Goal: Task Accomplishment & Management: Manage account settings

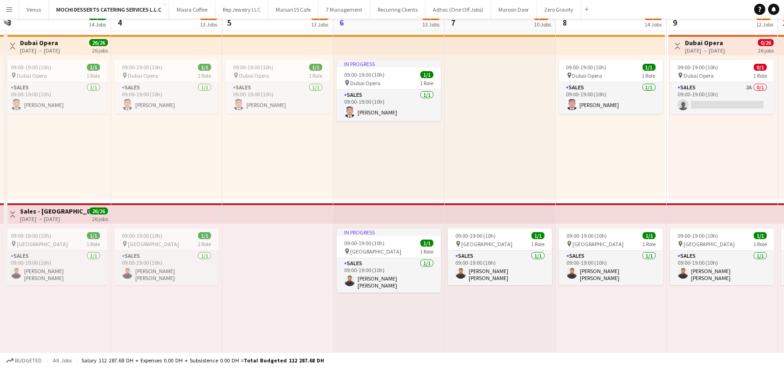
scroll to position [124, 0]
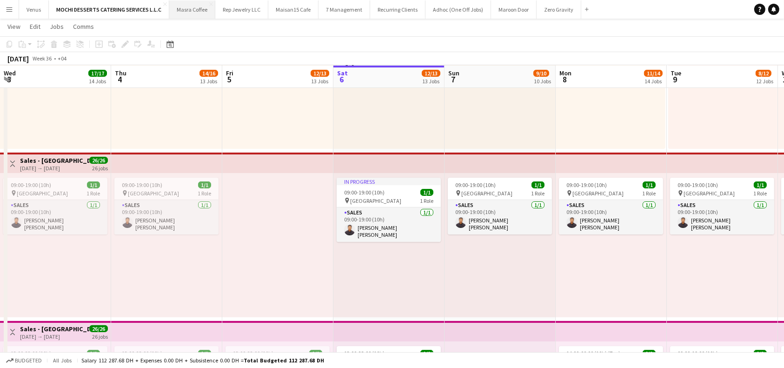
click at [190, 9] on button "Masra Coffee Close" at bounding box center [192, 9] width 46 height 18
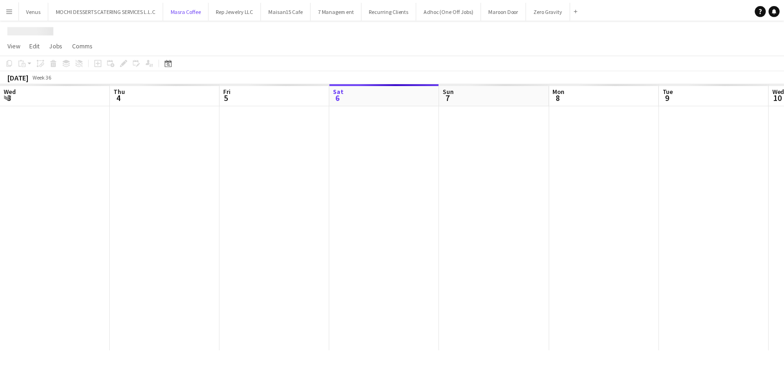
scroll to position [0, 222]
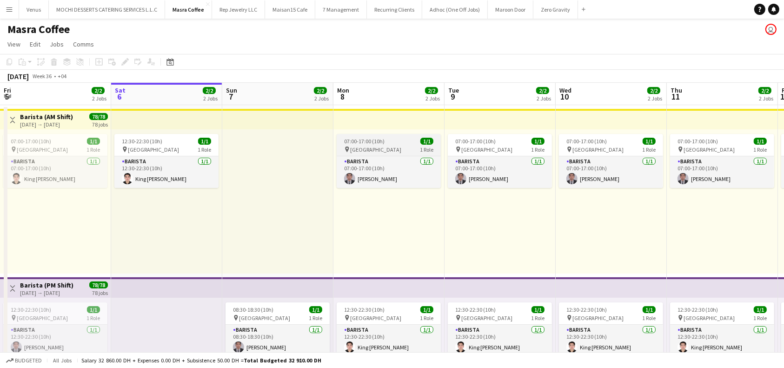
click at [383, 145] on app-job-card "07:00-17:00 (10h) 1/1 pin Al Serkal Avenue 1 Role Barista [DATE] 07:00-17:00 (1…" at bounding box center [389, 161] width 104 height 54
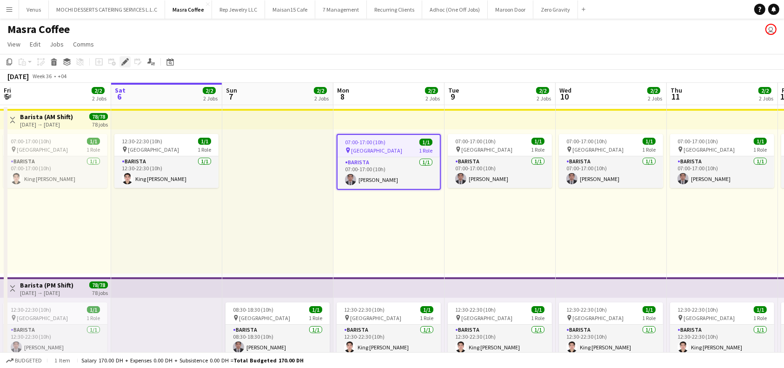
click at [123, 60] on icon "Edit" at bounding box center [124, 61] width 7 height 7
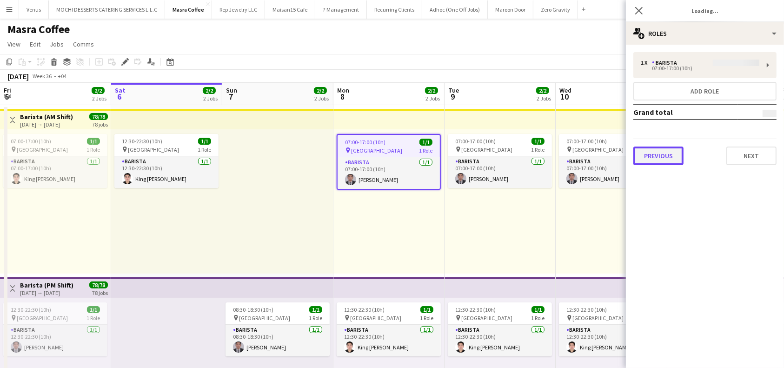
click at [582, 160] on button "Previous" at bounding box center [658, 155] width 50 height 19
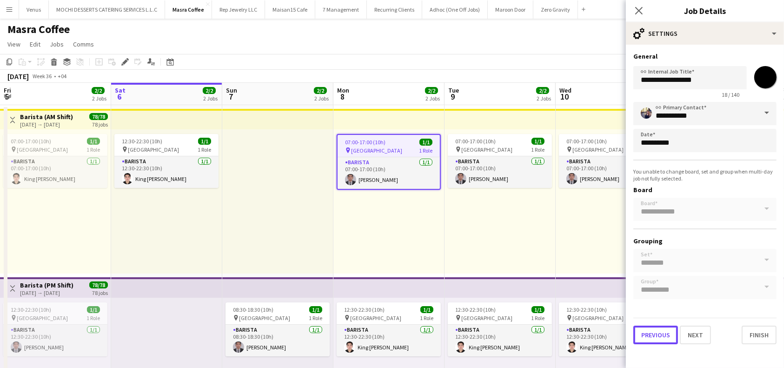
click at [582, 332] on button "Previous" at bounding box center [655, 334] width 45 height 19
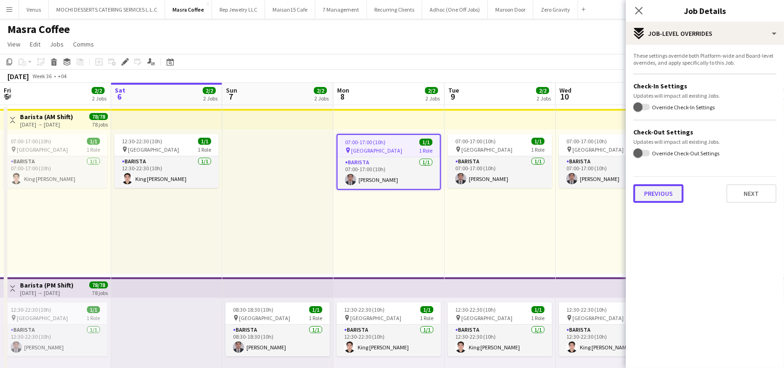
click at [582, 185] on button "Previous" at bounding box center [658, 193] width 50 height 19
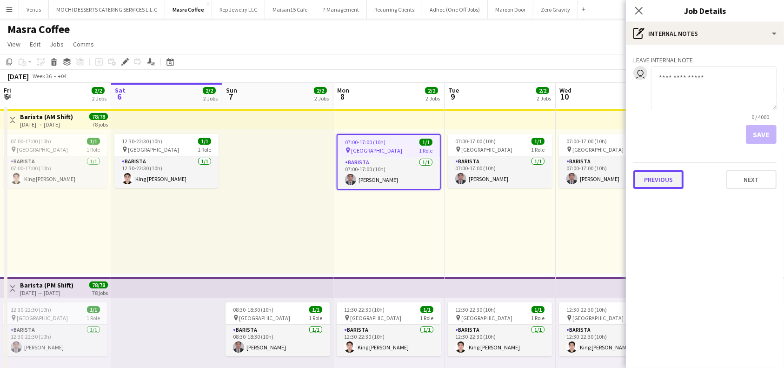
click at [582, 177] on button "Previous" at bounding box center [658, 179] width 50 height 19
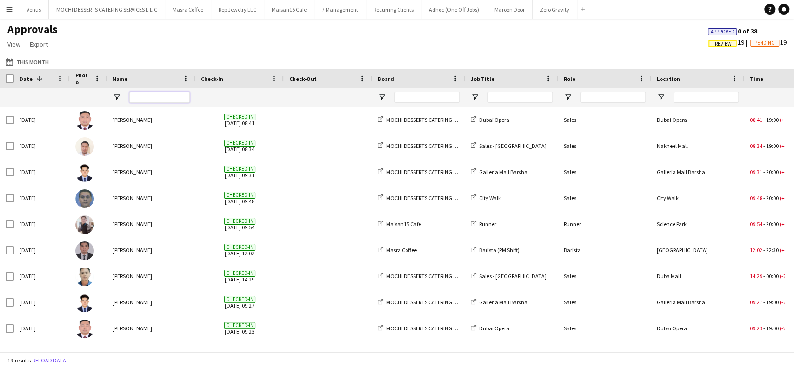
click at [156, 95] on input "Name Filter Input" at bounding box center [159, 97] width 60 height 11
